Goal: Information Seeking & Learning: Learn about a topic

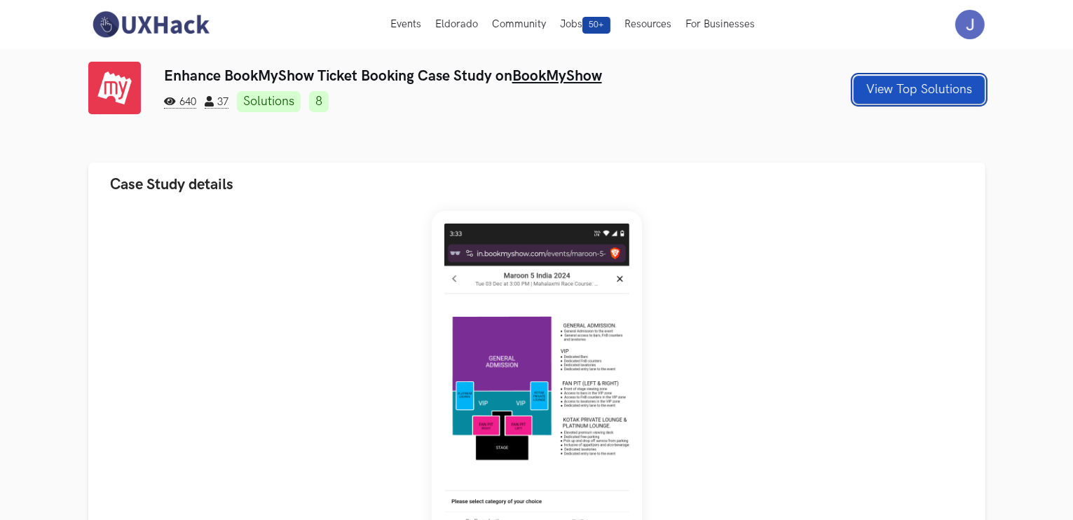
click at [871, 87] on button "View Top Solutions" at bounding box center [919, 90] width 131 height 28
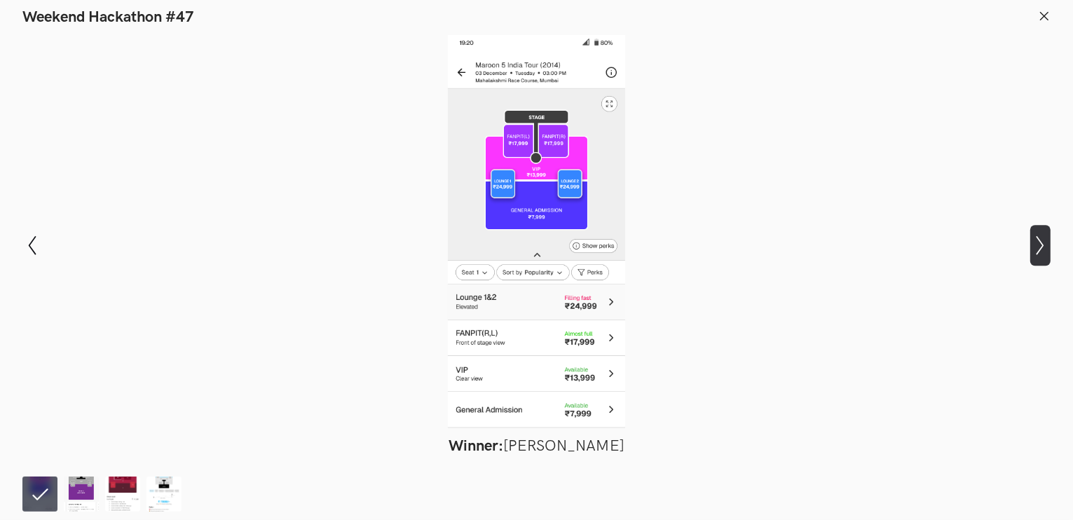
click at [1047, 243] on icon "Show next slide" at bounding box center [1040, 246] width 20 height 20
click at [1040, 16] on icon at bounding box center [1044, 16] width 13 height 13
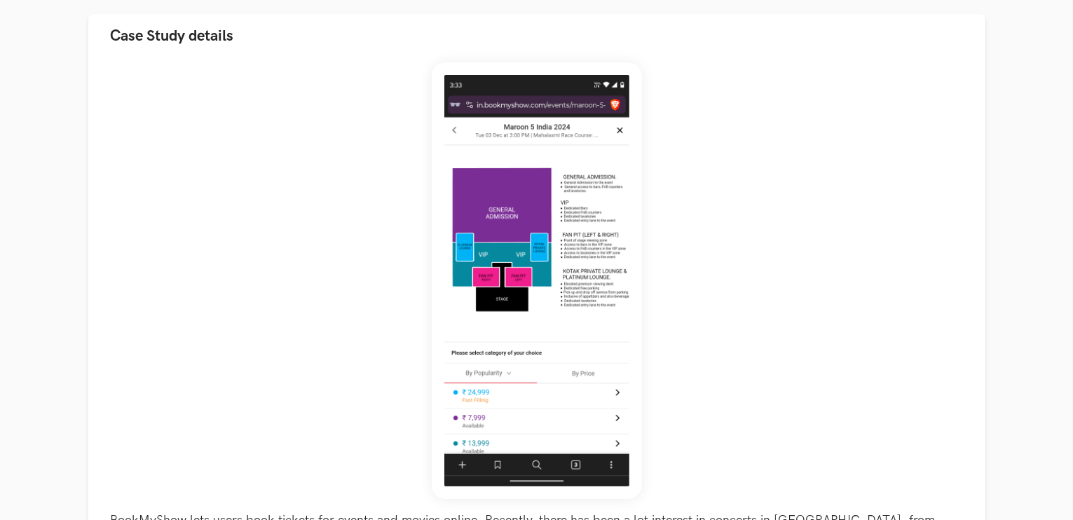
scroll to position [148, 0]
click at [182, 93] on div "BookMyShow lets users book tickets for events and movies online. Recently, ther…" at bounding box center [537, 358] width 852 height 590
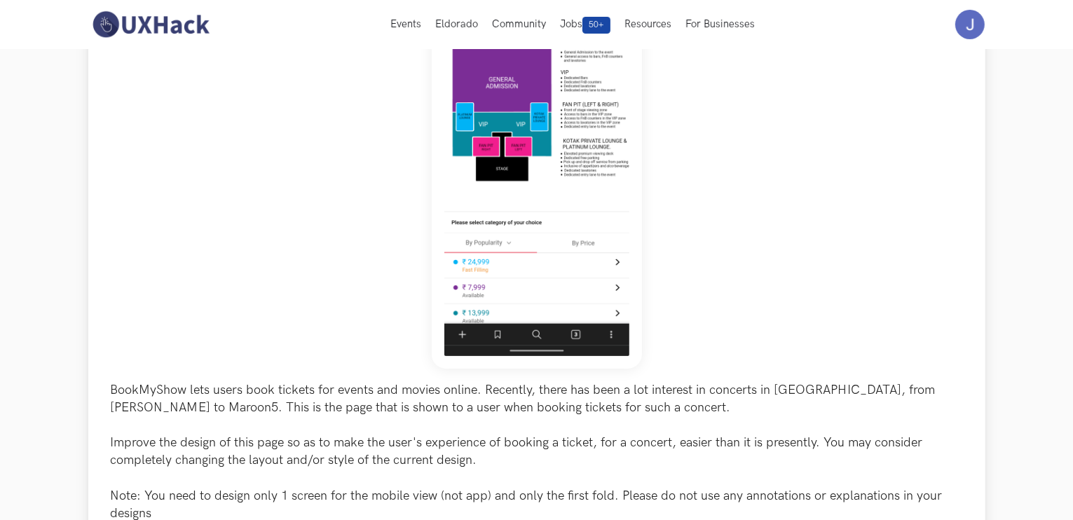
scroll to position [278, 0]
